Goal: Complete application form

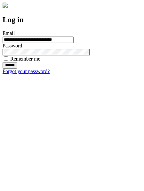
type input "**********"
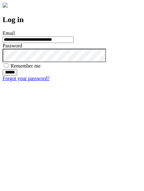
click at [17, 76] on input "******" at bounding box center [10, 72] width 15 height 6
